Goal: Transaction & Acquisition: Purchase product/service

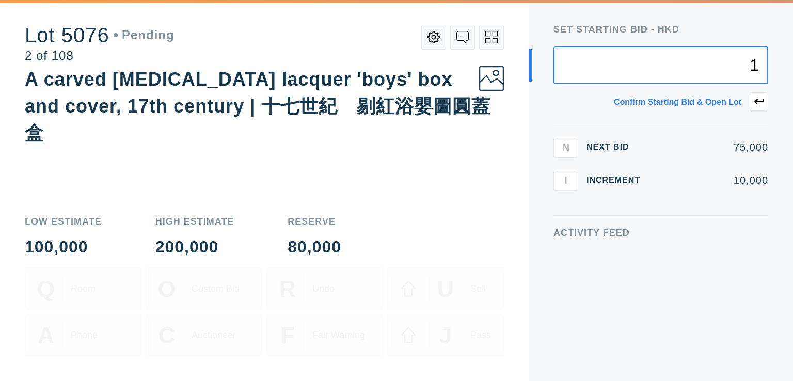
type input "1"
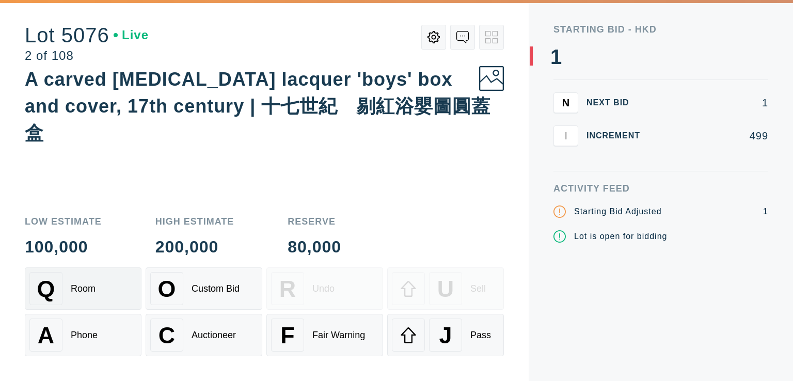
click at [122, 281] on div "Q Room" at bounding box center [82, 288] width 107 height 33
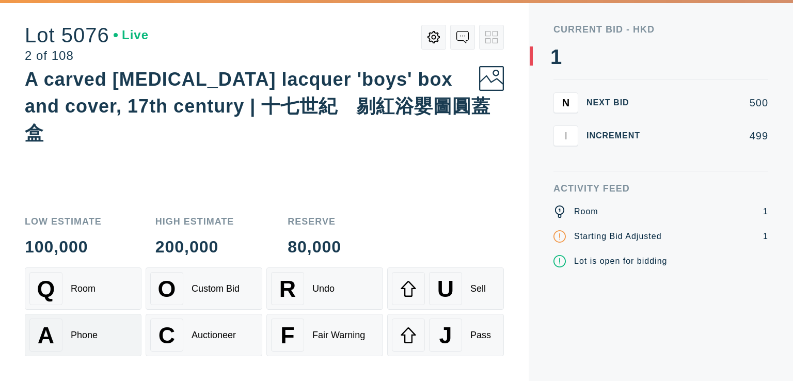
click at [106, 332] on div "A Phone" at bounding box center [82, 334] width 107 height 33
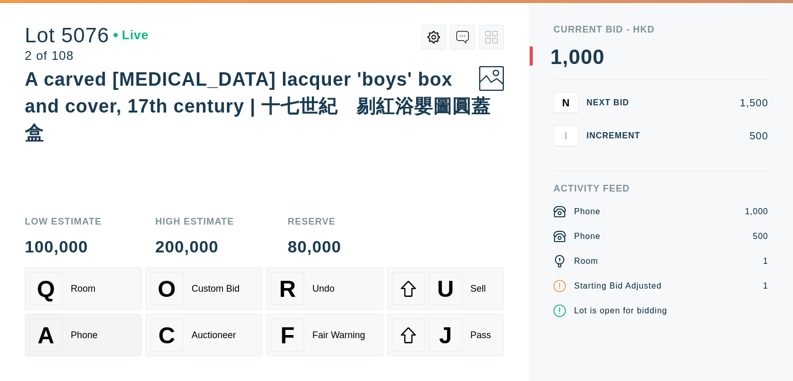
click at [106, 332] on div "A Phone" at bounding box center [82, 334] width 107 height 33
click at [113, 292] on div "Q Room" at bounding box center [82, 288] width 107 height 33
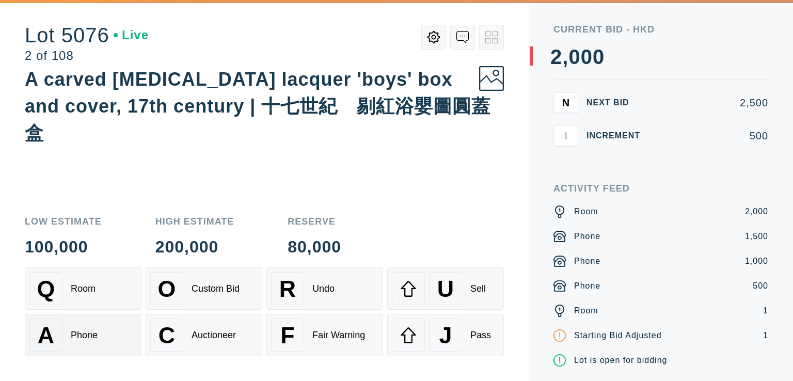
click at [108, 316] on button "A Phone" at bounding box center [83, 335] width 117 height 42
click at [115, 292] on div "Q Room" at bounding box center [82, 288] width 107 height 33
click at [107, 316] on button "A Phone" at bounding box center [83, 335] width 117 height 42
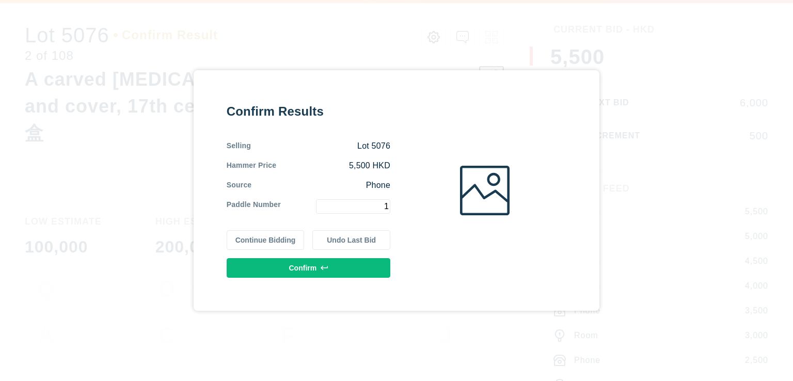
type input "1"
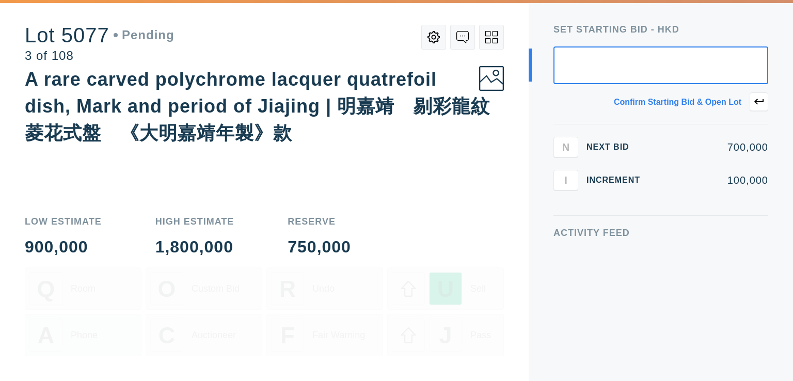
type input "1"
type input "120,000"
